Goal: Transaction & Acquisition: Book appointment/travel/reservation

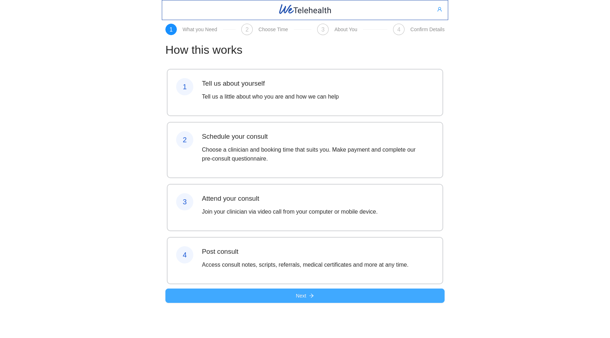
click at [308, 302] on button "Next" at bounding box center [304, 295] width 279 height 14
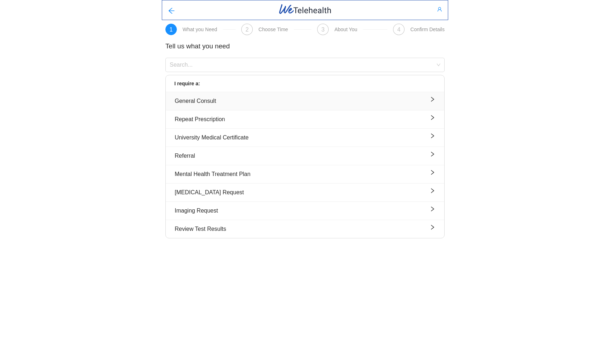
click at [219, 101] on div "General Consult" at bounding box center [305, 100] width 261 height 9
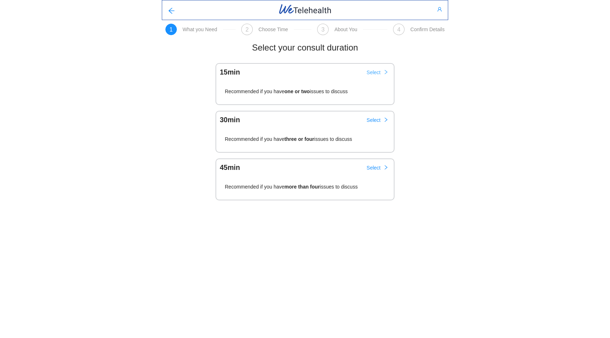
click at [379, 69] on span "Select" at bounding box center [374, 72] width 14 height 8
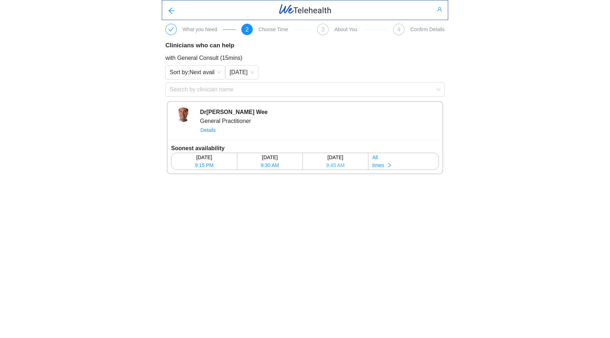
click at [333, 166] on span "9:45 AM" at bounding box center [335, 165] width 18 height 8
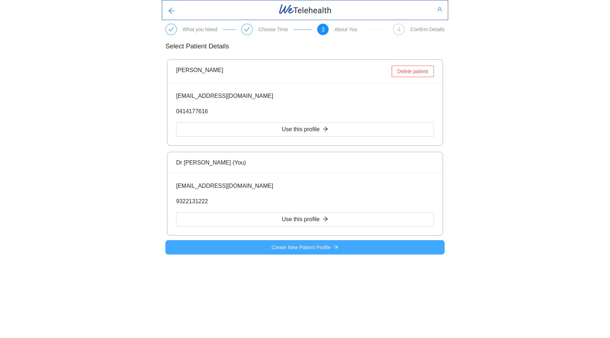
click at [289, 247] on span "Create New Patient Profile" at bounding box center [301, 247] width 59 height 8
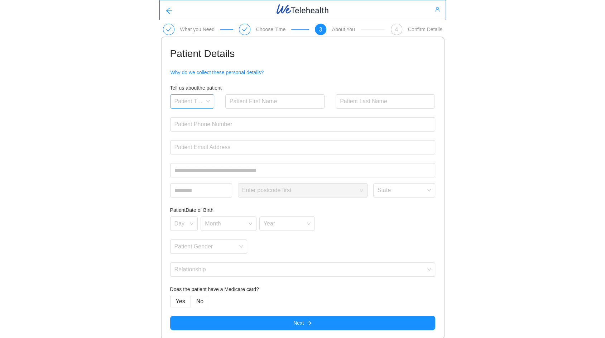
click at [187, 104] on input "search" at bounding box center [189, 100] width 30 height 11
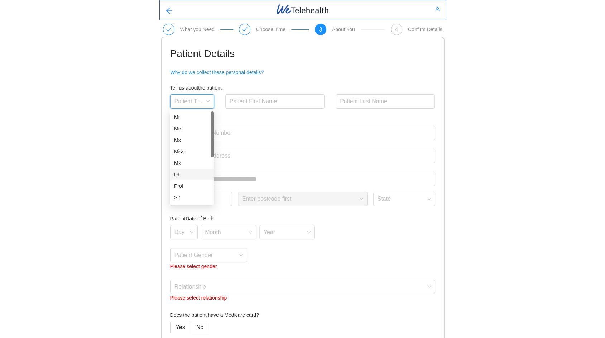
click at [179, 175] on div "Dr" at bounding box center [191, 174] width 35 height 8
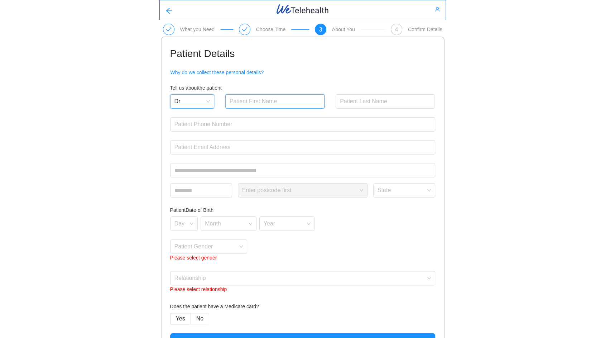
click at [263, 101] on input "text" at bounding box center [275, 101] width 100 height 14
type input "TestiePt3"
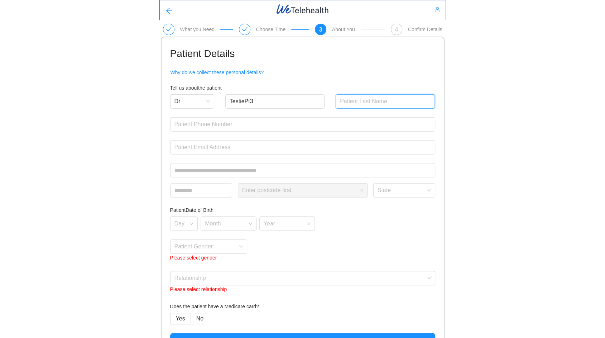
click at [357, 107] on input "text" at bounding box center [385, 101] width 100 height 14
type input "PatientTest"
click at [258, 115] on div "TestiePt3" at bounding box center [275, 105] width 100 height 23
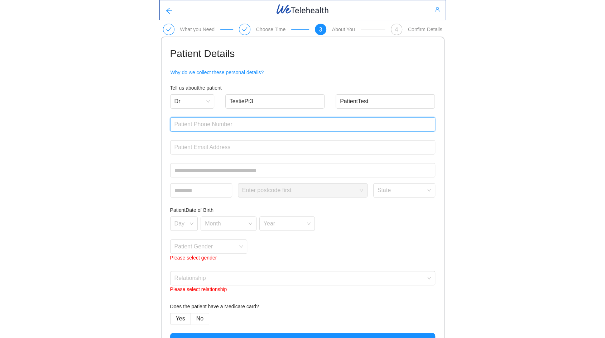
click at [257, 119] on input "text" at bounding box center [302, 124] width 265 height 14
type input "0425847460"
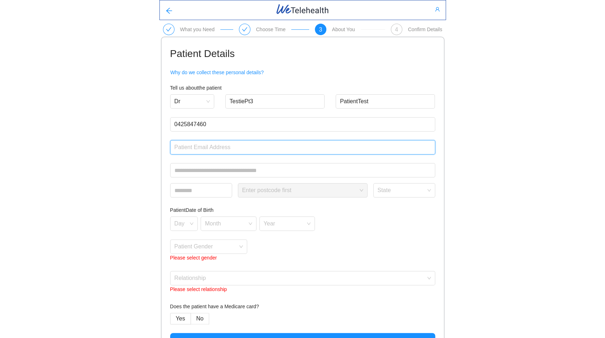
type input "[EMAIL_ADDRESS][DOMAIN_NAME]"
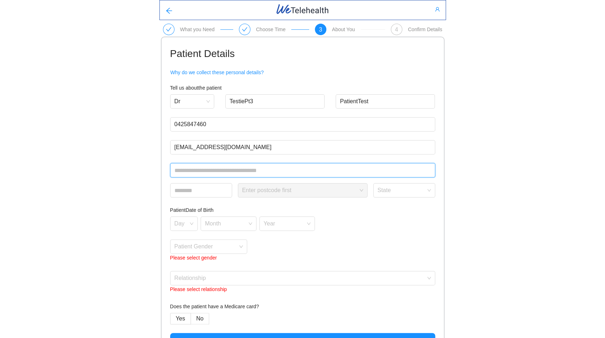
type input "**********"
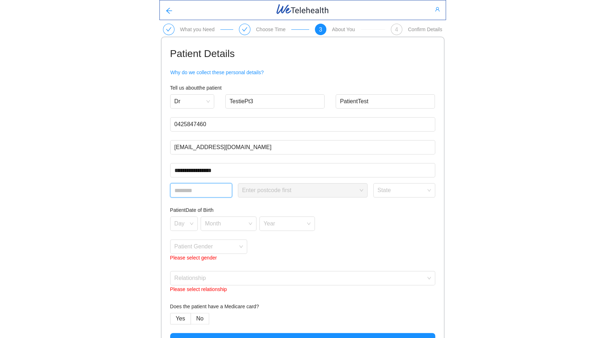
type input "****"
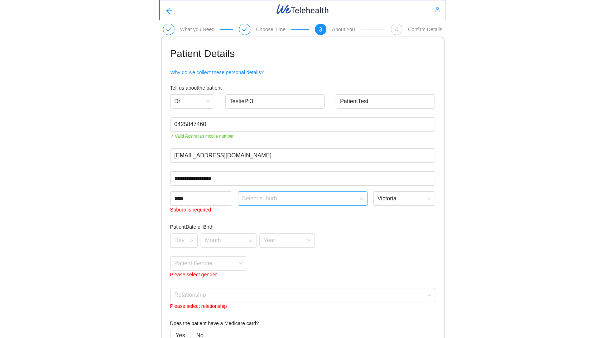
click at [287, 203] on span at bounding box center [300, 199] width 116 height 14
click at [272, 227] on div "Essendon" at bounding box center [302, 226] width 121 height 8
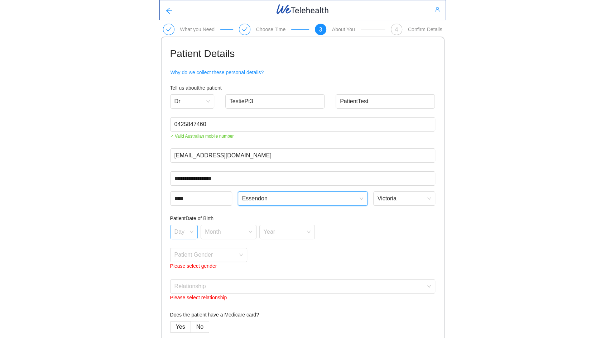
click at [183, 232] on input "search" at bounding box center [181, 230] width 14 height 11
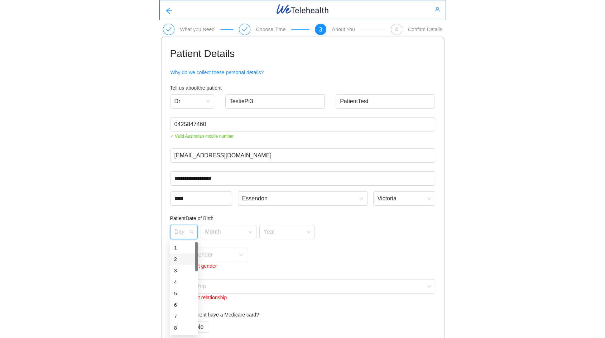
click at [182, 263] on div "2" at bounding box center [184, 258] width 28 height 11
click at [226, 236] on span at bounding box center [226, 232] width 42 height 14
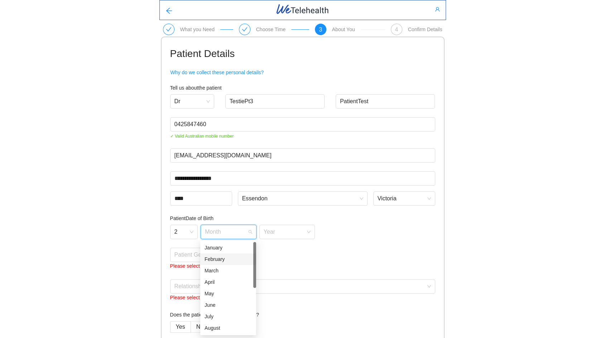
click at [218, 262] on div "February" at bounding box center [227, 259] width 47 height 8
click at [286, 239] on div "Patient Date of Birth 2 February February Year Patient Gender Please select gen…" at bounding box center [302, 242] width 265 height 56
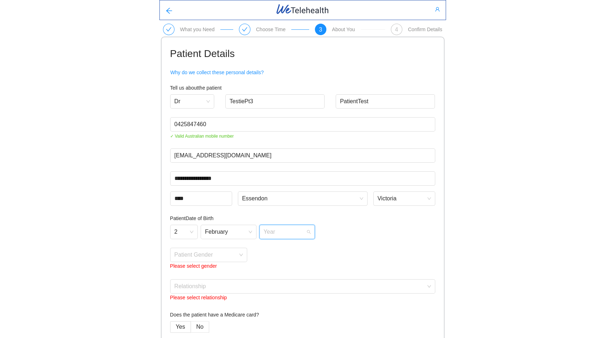
click at [282, 233] on input "search" at bounding box center [284, 230] width 42 height 11
click at [270, 270] on div "1903" at bounding box center [286, 270] width 47 height 8
click at [203, 258] on input "search" at bounding box center [206, 253] width 64 height 11
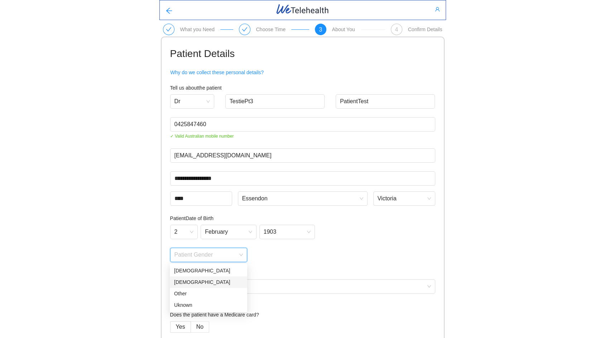
click at [196, 284] on div "[DEMOGRAPHIC_DATA]" at bounding box center [208, 282] width 69 height 8
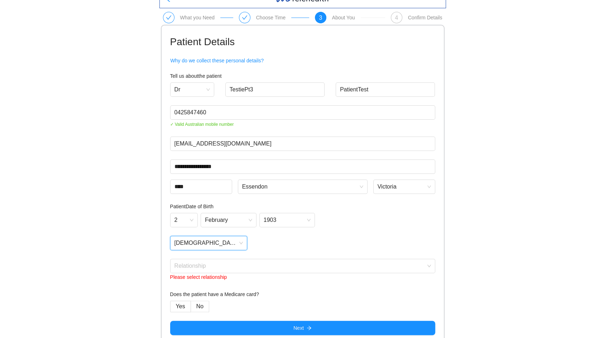
scroll to position [18, 0]
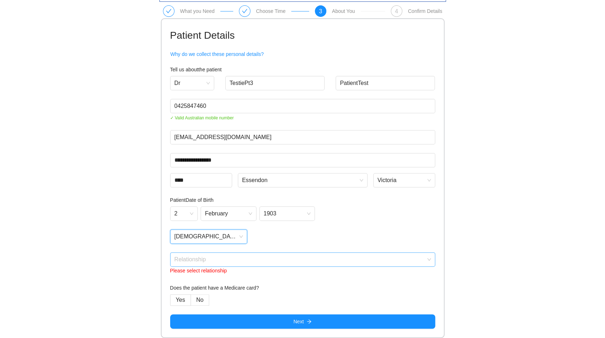
click at [214, 262] on input "search" at bounding box center [299, 257] width 251 height 11
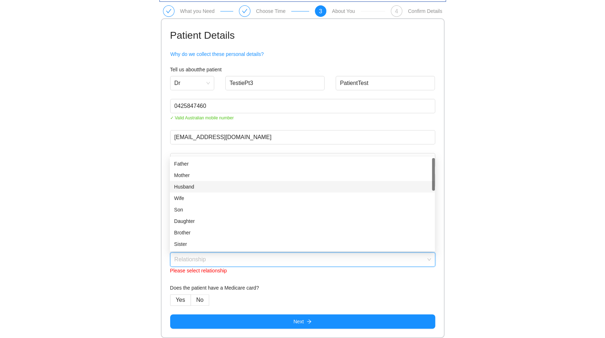
scroll to position [0, 0]
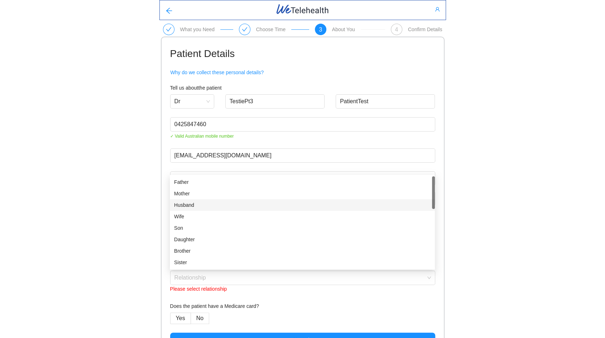
click at [492, 157] on div "**********" at bounding box center [302, 178] width 605 height 356
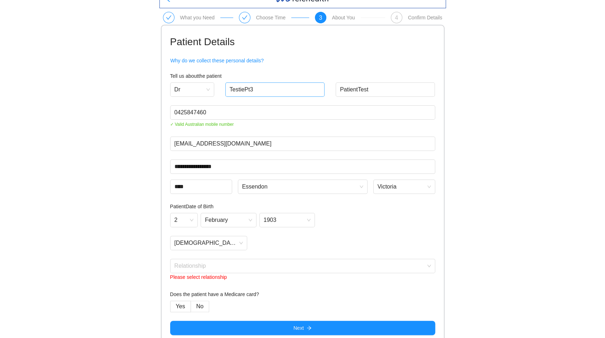
scroll to position [18, 0]
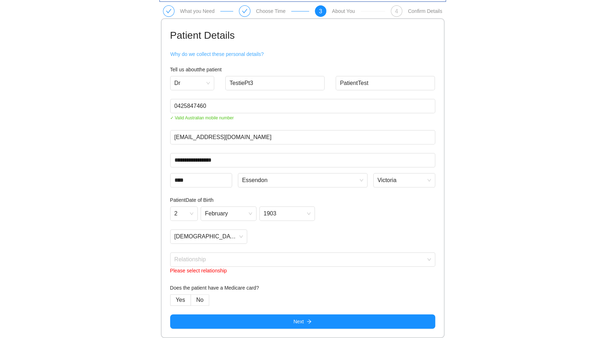
click at [206, 54] on span "Why do we collect these personal details?" at bounding box center [216, 54] width 93 height 8
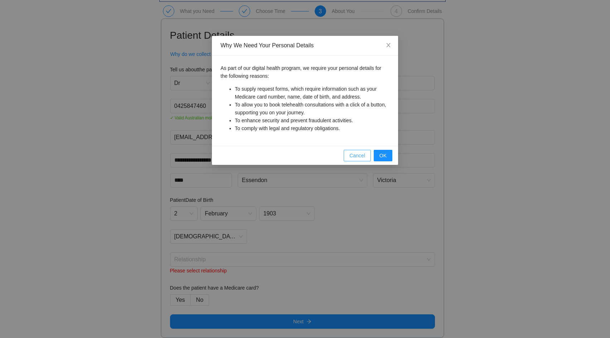
click at [355, 157] on span "Cancel" at bounding box center [357, 155] width 16 height 8
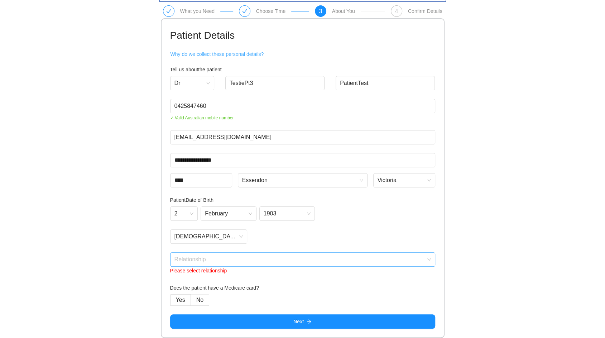
click at [214, 265] on span at bounding box center [299, 259] width 251 height 14
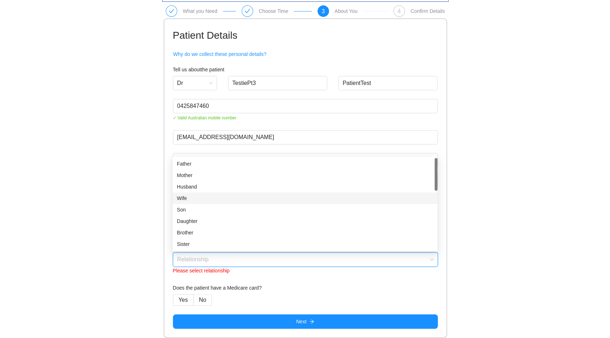
scroll to position [0, 0]
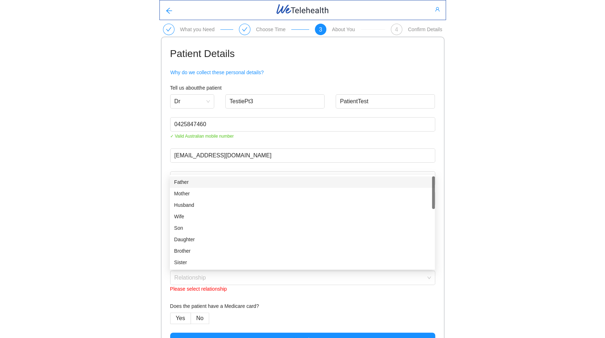
click at [110, 145] on div "**********" at bounding box center [302, 178] width 605 height 356
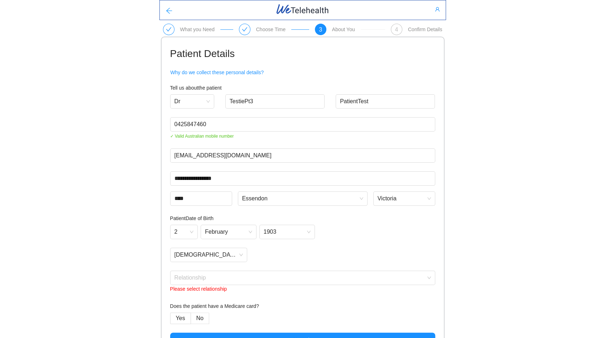
click at [168, 9] on icon "arrow-left" at bounding box center [169, 11] width 6 height 6
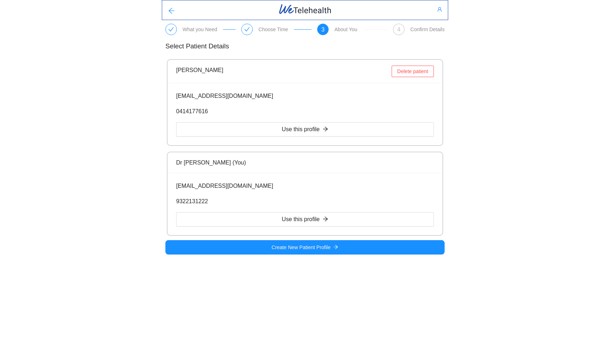
click at [168, 9] on icon "arrow-left" at bounding box center [171, 10] width 7 height 7
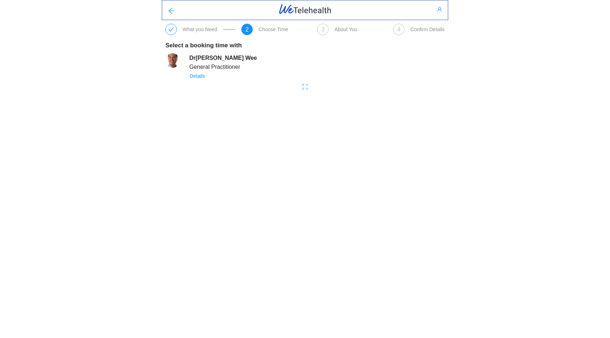
click at [168, 9] on icon "arrow-left" at bounding box center [171, 10] width 7 height 7
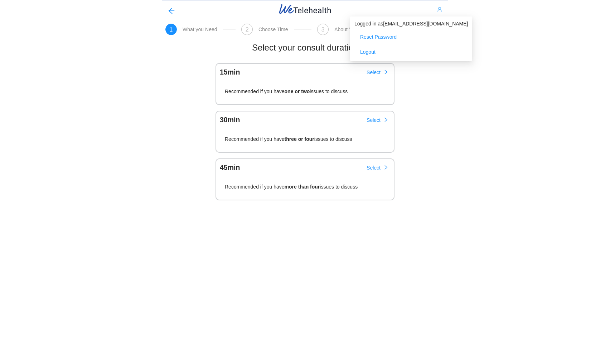
click at [441, 8] on icon "user" at bounding box center [439, 9] width 5 height 5
click at [368, 50] on span "Logout" at bounding box center [367, 52] width 15 height 8
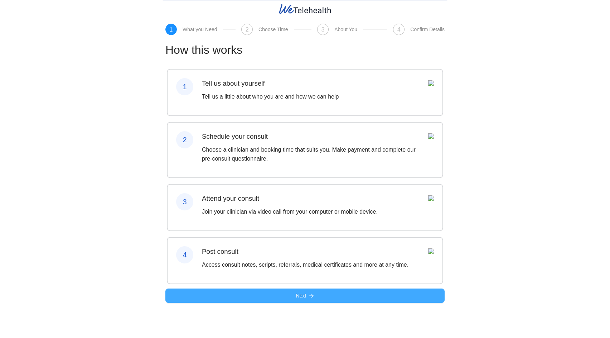
click at [314, 283] on div "4 Post consult Access consult notes, scripts, referrals, medical certificates a…" at bounding box center [305, 260] width 275 height 46
click at [313, 298] on icon "arrow-right" at bounding box center [311, 295] width 5 height 5
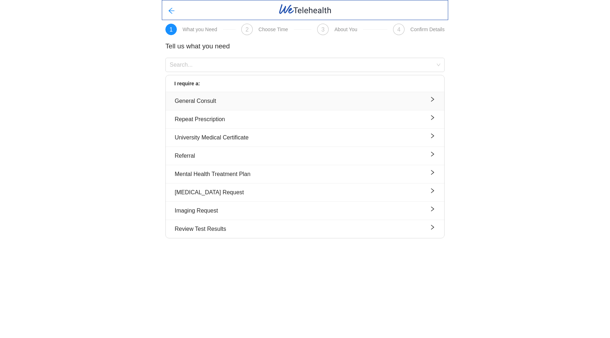
click at [205, 102] on div "General Consult" at bounding box center [305, 100] width 261 height 9
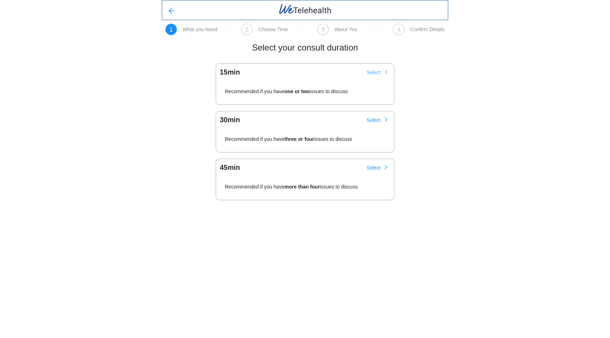
click at [381, 70] on span "Select" at bounding box center [374, 72] width 14 height 8
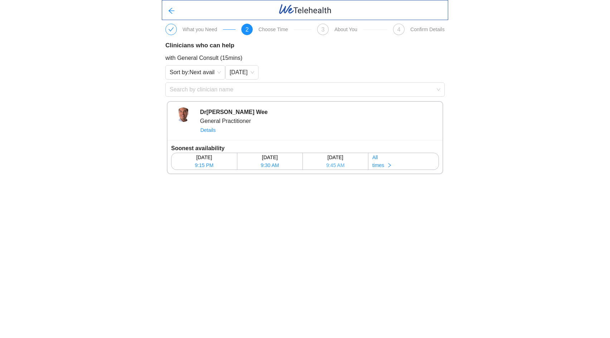
click at [337, 169] on span "9:45 AM" at bounding box center [335, 165] width 18 height 8
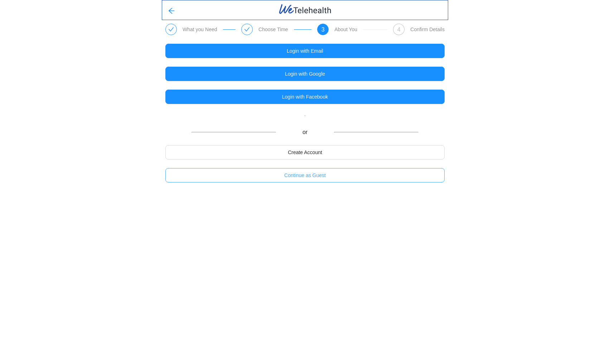
click at [290, 174] on span "Continue as Guest" at bounding box center [305, 175] width 42 height 8
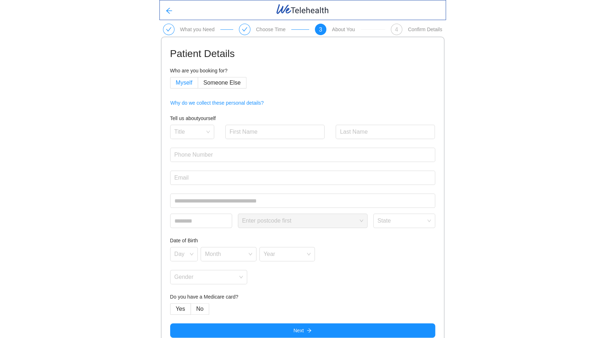
click at [179, 80] on span "Myself" at bounding box center [184, 82] width 16 height 6
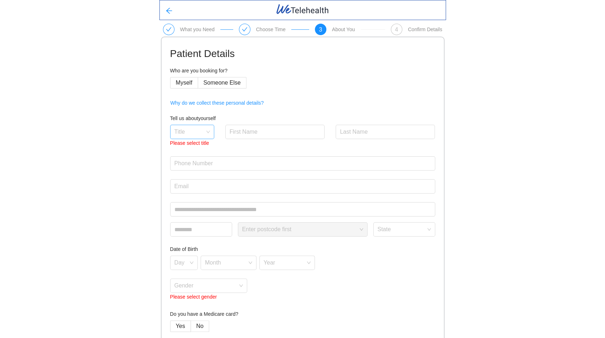
click at [203, 129] on input "search" at bounding box center [189, 130] width 30 height 11
click at [181, 203] on div "Dr" at bounding box center [191, 205] width 35 height 8
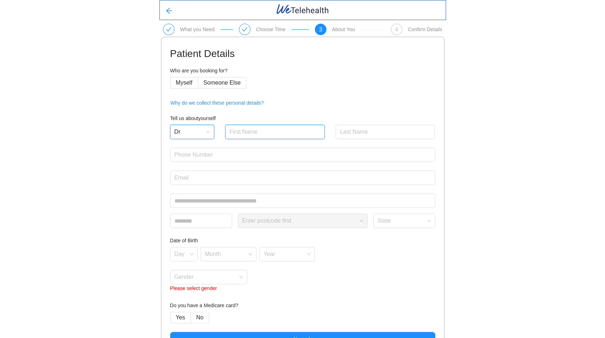
click at [261, 130] on input "text" at bounding box center [275, 132] width 100 height 14
click at [248, 133] on input "text" at bounding box center [275, 132] width 100 height 14
type input "TestiePt3"
click at [363, 131] on input "text" at bounding box center [385, 132] width 100 height 14
type input "t"
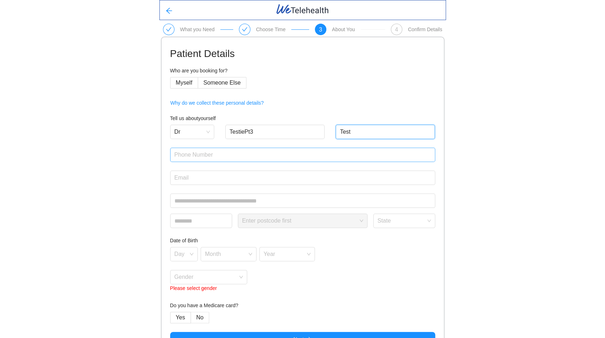
type input "Tes"
type input "PatientTest"
click at [230, 156] on input "text" at bounding box center [302, 154] width 265 height 14
type input "0425847460"
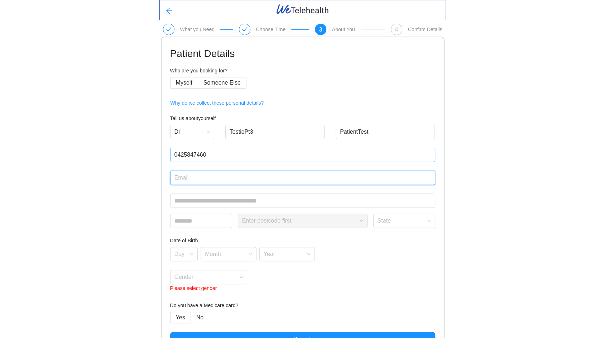
type input "[EMAIL_ADDRESS][DOMAIN_NAME]"
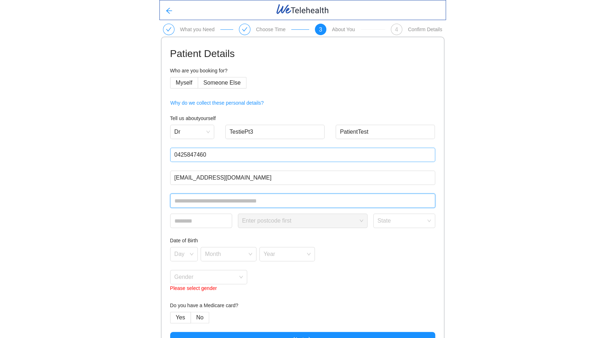
type input "**********"
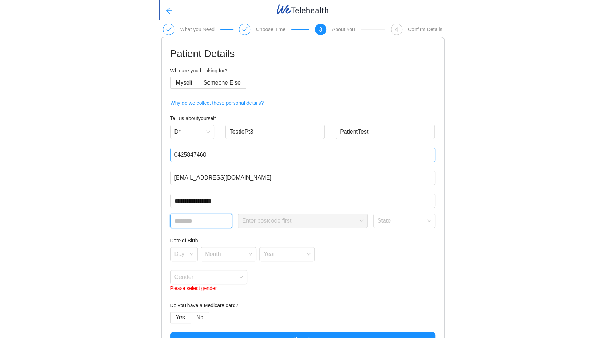
type input "****"
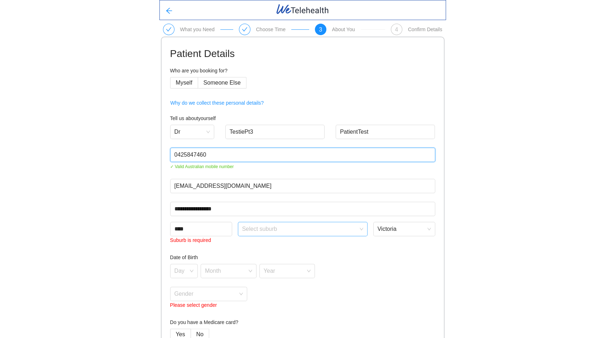
click at [265, 233] on span at bounding box center [300, 229] width 116 height 14
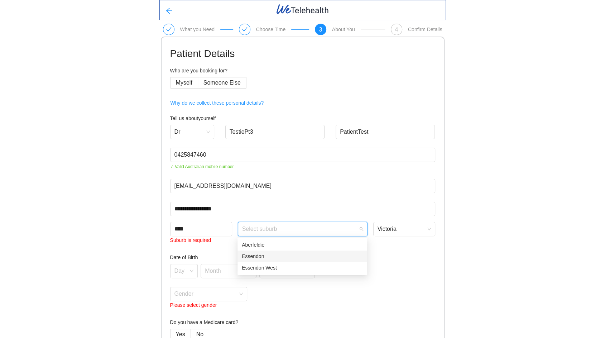
click at [261, 260] on div "Essendon" at bounding box center [302, 255] width 130 height 11
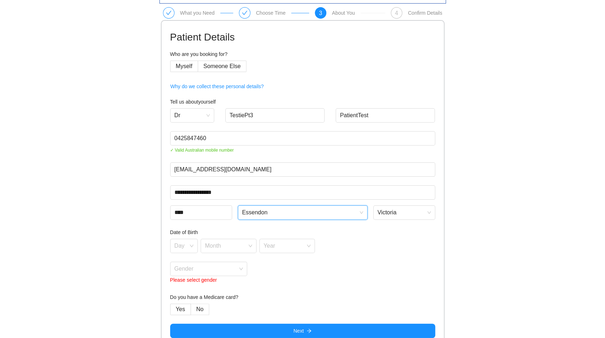
scroll to position [26, 0]
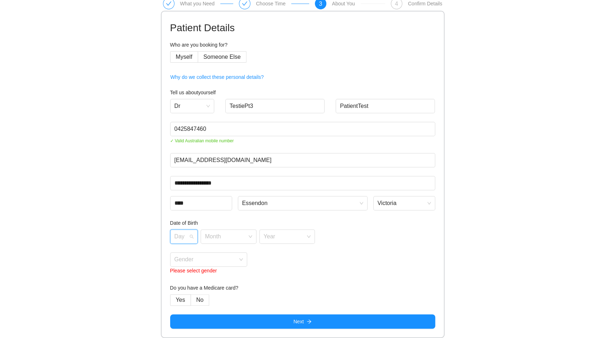
click at [182, 234] on input "search" at bounding box center [181, 234] width 14 height 11
click at [176, 177] on div "4" at bounding box center [183, 175] width 19 height 8
click at [214, 234] on input "search" at bounding box center [226, 234] width 42 height 11
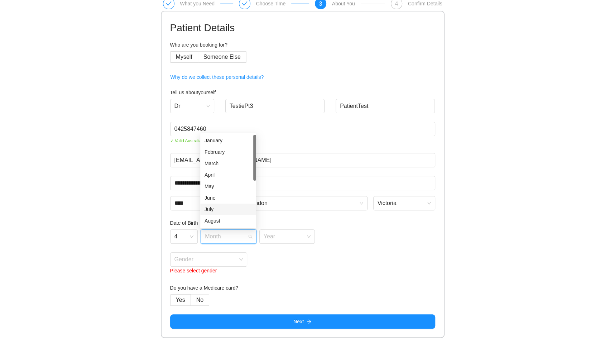
click at [225, 200] on div "June" at bounding box center [227, 198] width 47 height 8
click at [290, 230] on input "search" at bounding box center [284, 234] width 42 height 11
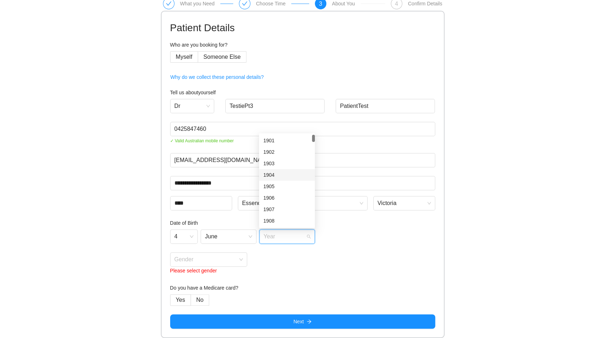
click at [288, 180] on div "1904" at bounding box center [287, 174] width 56 height 11
click at [207, 257] on input "search" at bounding box center [206, 257] width 64 height 11
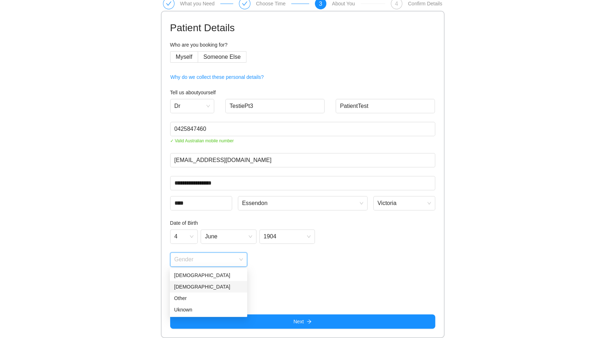
click at [194, 287] on div "[DEMOGRAPHIC_DATA]" at bounding box center [208, 286] width 69 height 8
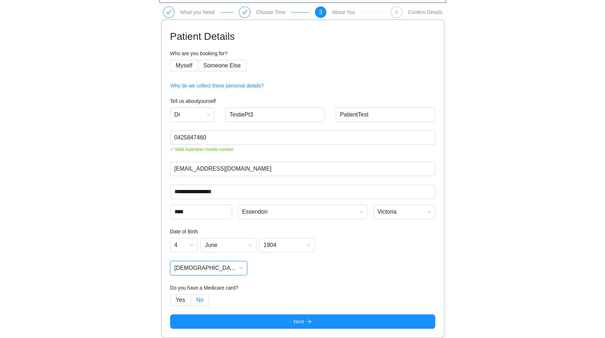
click at [200, 302] on span "No" at bounding box center [199, 299] width 7 height 6
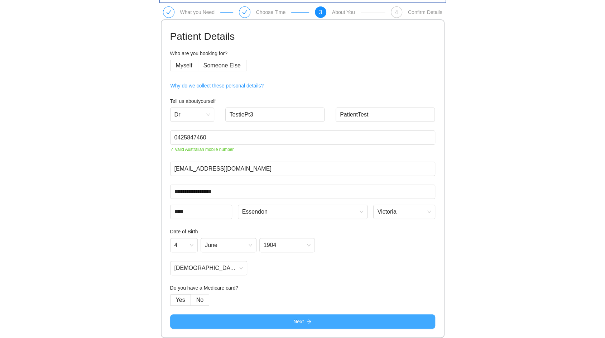
click at [256, 320] on button "Next" at bounding box center [302, 321] width 265 height 14
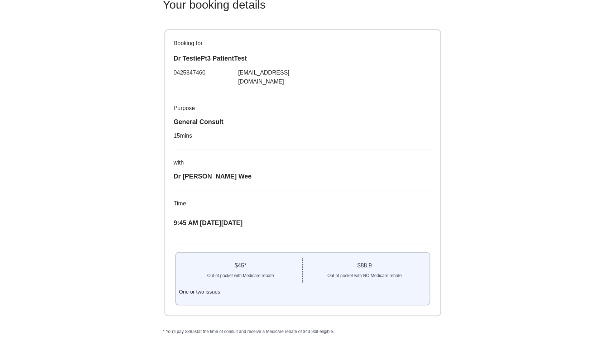
scroll to position [62, 0]
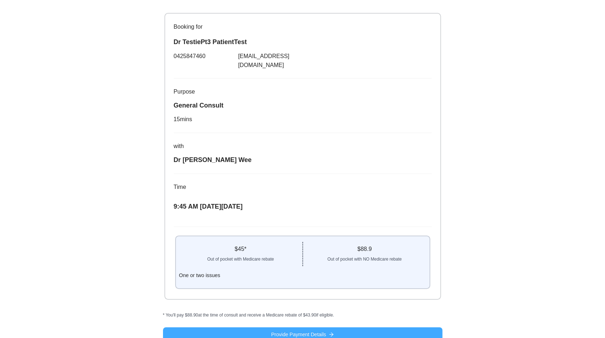
click at [294, 330] on span "Provide Payment Details" at bounding box center [298, 334] width 55 height 8
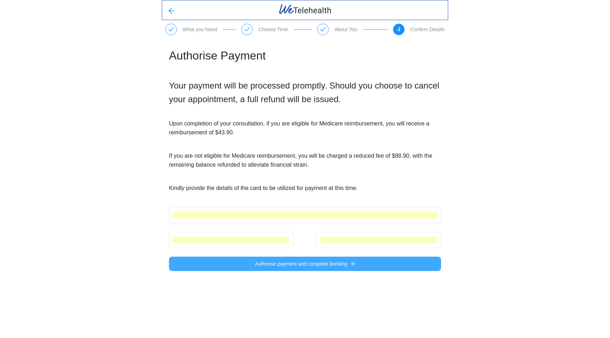
click at [298, 266] on span "Authorise payment and complete booking" at bounding box center [301, 264] width 92 height 8
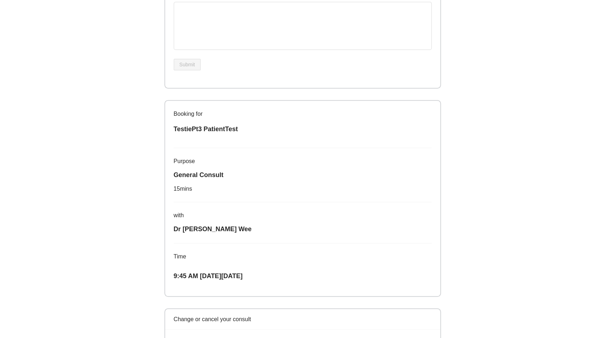
scroll to position [270, 0]
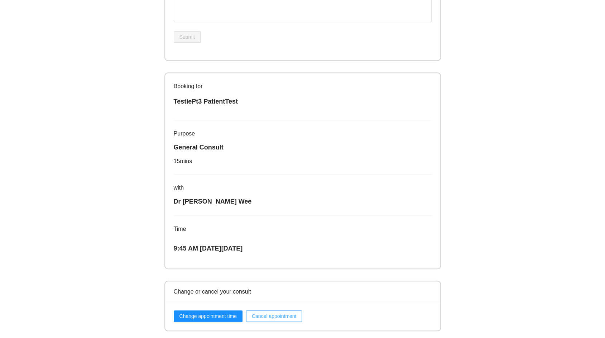
click at [270, 317] on span "Cancel appointment" at bounding box center [274, 316] width 45 height 8
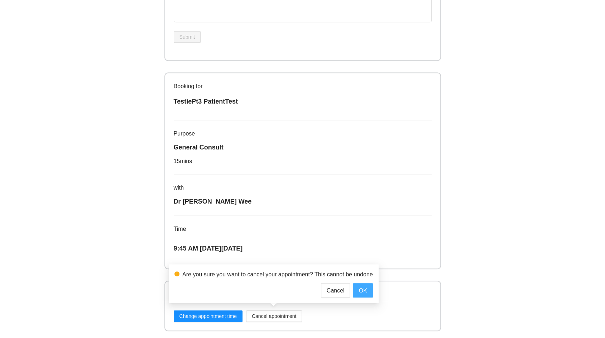
click at [359, 292] on span "OK" at bounding box center [362, 290] width 8 height 9
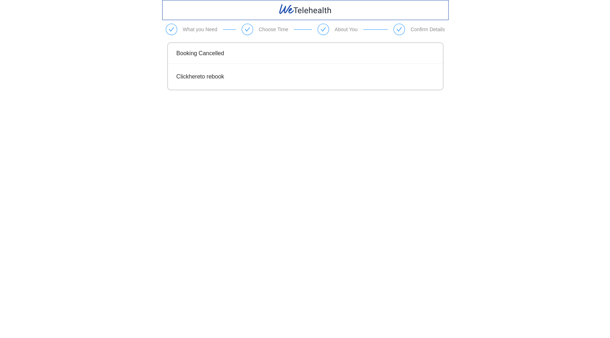
scroll to position [0, 0]
